Goal: Browse casually

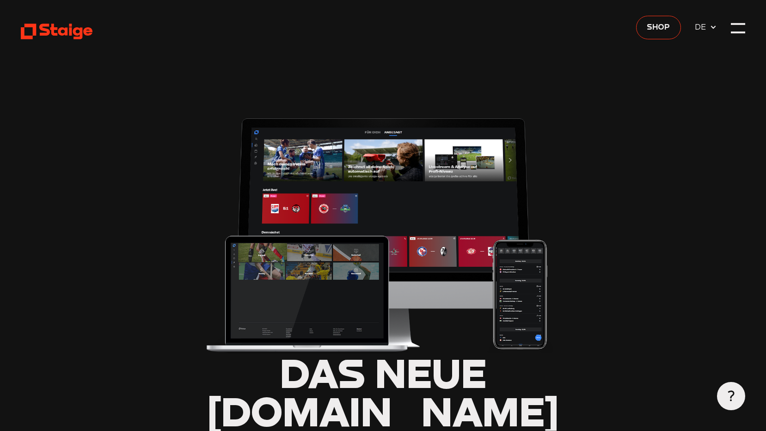
type input "0.8"
click at [736, 25] on div at bounding box center [738, 28] width 14 height 14
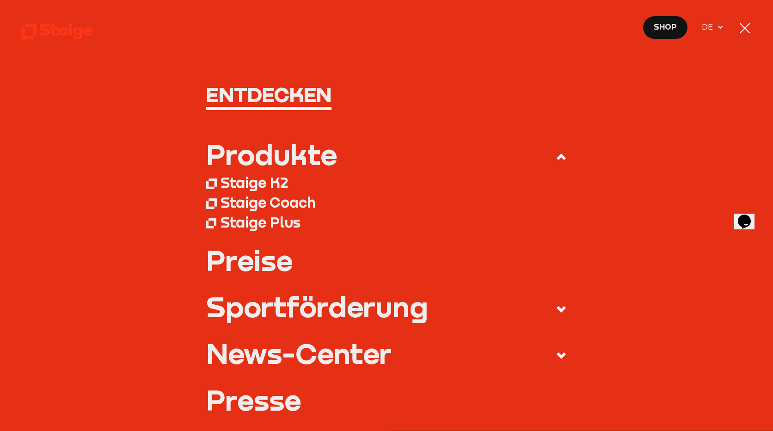
click at [746, 33] on div at bounding box center [745, 28] width 14 height 14
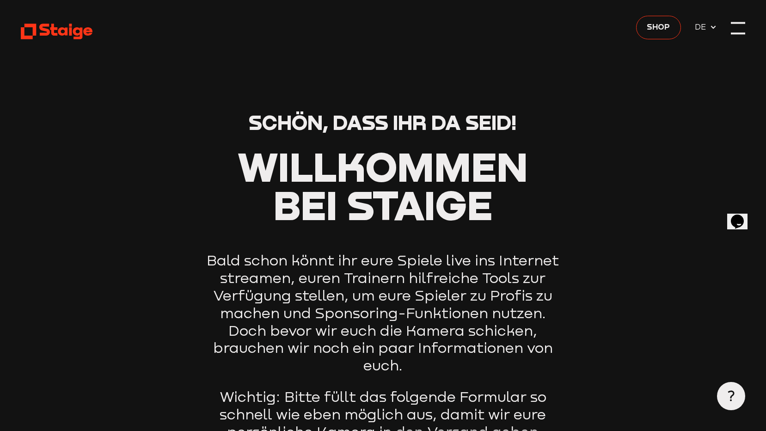
click at [742, 27] on div at bounding box center [738, 28] width 14 height 14
